Goal: Information Seeking & Learning: Learn about a topic

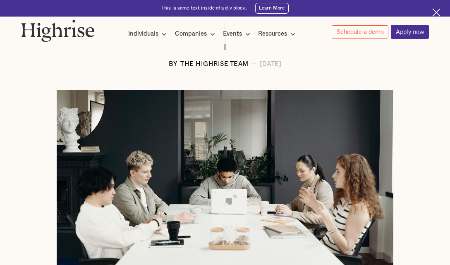
scroll to position [174, 0]
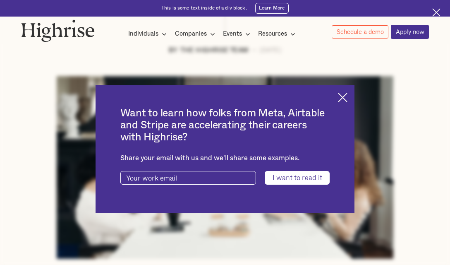
click at [339, 96] on img at bounding box center [343, 98] width 10 height 10
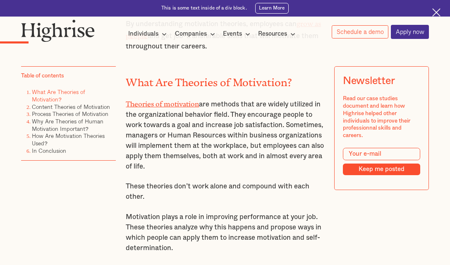
scroll to position [532, 0]
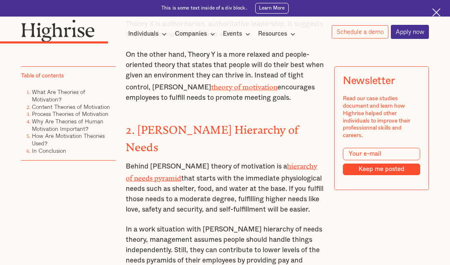
scroll to position [1224, 0]
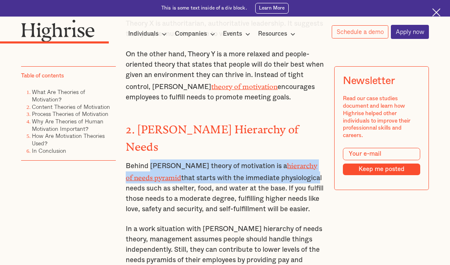
drag, startPoint x: 150, startPoint y: 100, endPoint x: 291, endPoint y: 105, distance: 140.6
click at [291, 159] on p "Behind [PERSON_NAME] theory of motivation is a hierarchy of needs pyramid that …" at bounding box center [225, 186] width 198 height 55
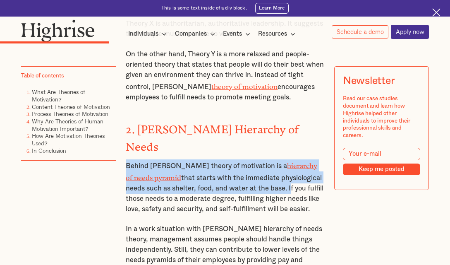
drag, startPoint x: 124, startPoint y: 97, endPoint x: 267, endPoint y: 117, distance: 143.5
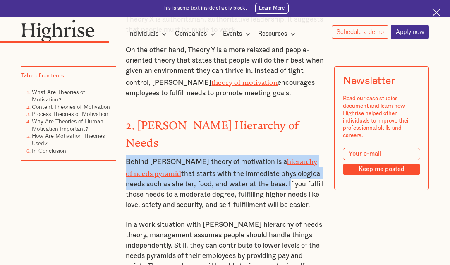
scroll to position [1228, 0]
copy p "Behind [PERSON_NAME] theory of motivation is a hierarchy of needs pyramid that …"
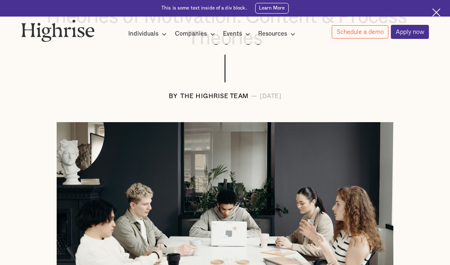
scroll to position [125, 0]
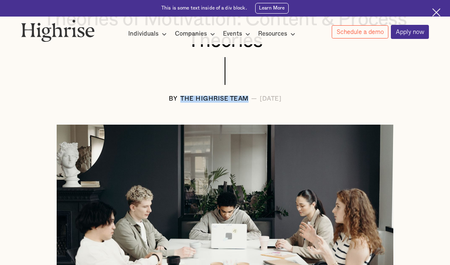
drag, startPoint x: 157, startPoint y: 96, endPoint x: 226, endPoint y: 97, distance: 68.6
click at [226, 97] on div "BY The Highrise Team — [DATE]" at bounding box center [225, 98] width 408 height 7
copy div "The Highrise Team"
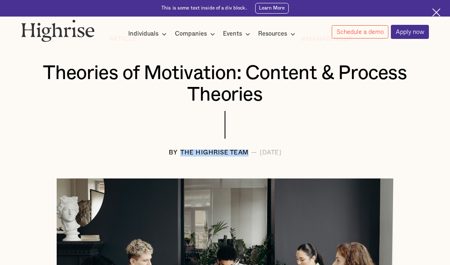
scroll to position [64, 0]
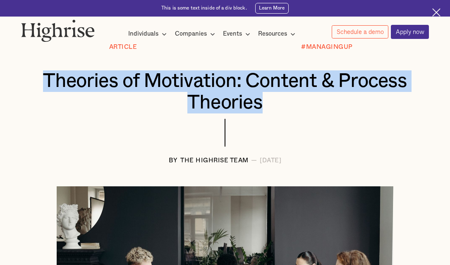
drag, startPoint x: 46, startPoint y: 81, endPoint x: 365, endPoint y: 96, distance: 319.1
click at [365, 96] on h1 "Theories of Motivation: Content & Process Theories" at bounding box center [224, 91] width 373 height 43
copy h1 "Theories of Motivation: Content & Process Theories"
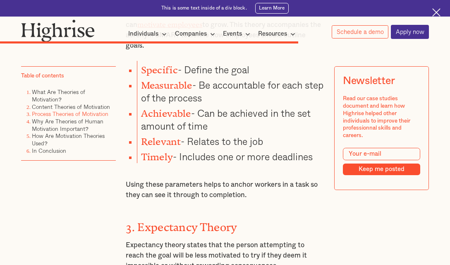
scroll to position [2947, 0]
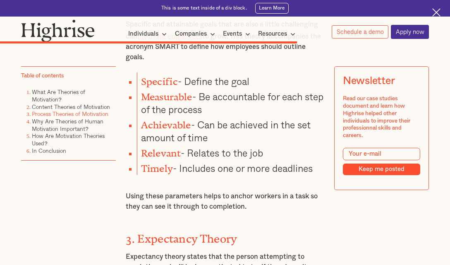
drag, startPoint x: 125, startPoint y: 104, endPoint x: 250, endPoint y: 122, distance: 125.8
copy p "Expectancy theory states that the person attempting to reach the goal will be l…"
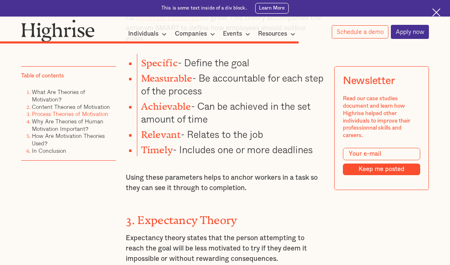
scroll to position [2962, 0]
